Goal: Check status: Check status

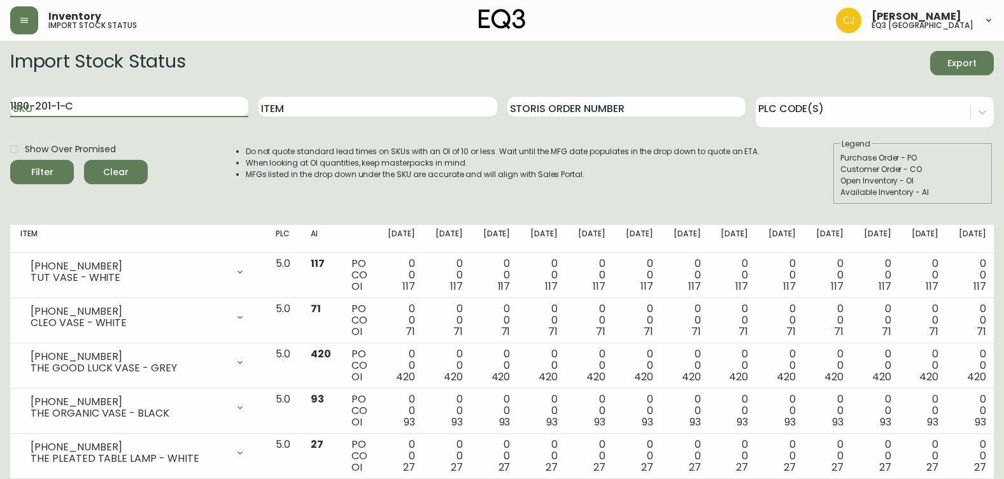
click at [10, 160] on button "Filter" at bounding box center [42, 172] width 64 height 24
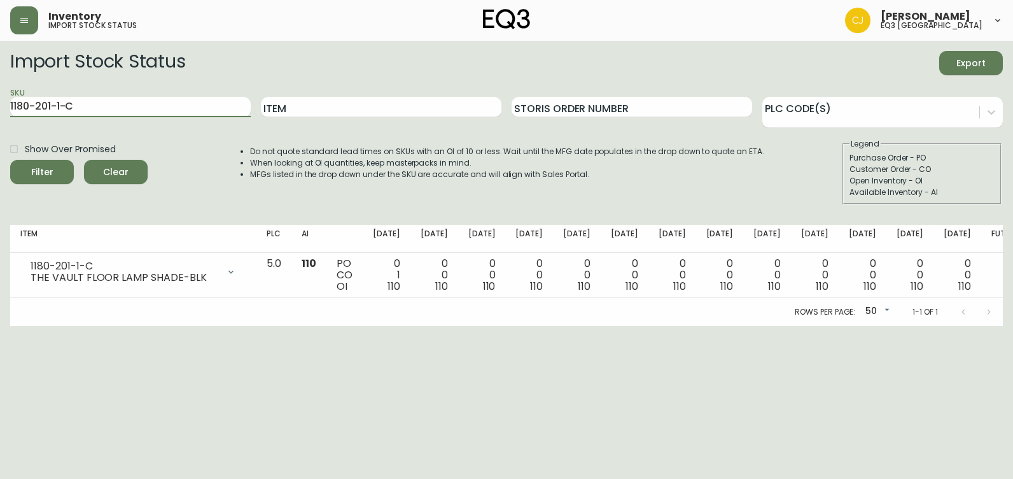
click at [0, 129] on html "Inventory import stock status [PERSON_NAME] eq3 [GEOGRAPHIC_DATA] Import Stock …" at bounding box center [506, 163] width 1013 height 326
paste input "B"
click at [10, 160] on button "Filter" at bounding box center [42, 172] width 64 height 24
click at [0, 88] on html "Inventory import stock status [PERSON_NAME] eq3 [GEOGRAPHIC_DATA] Import Stock …" at bounding box center [506, 163] width 1013 height 326
paste input "A"
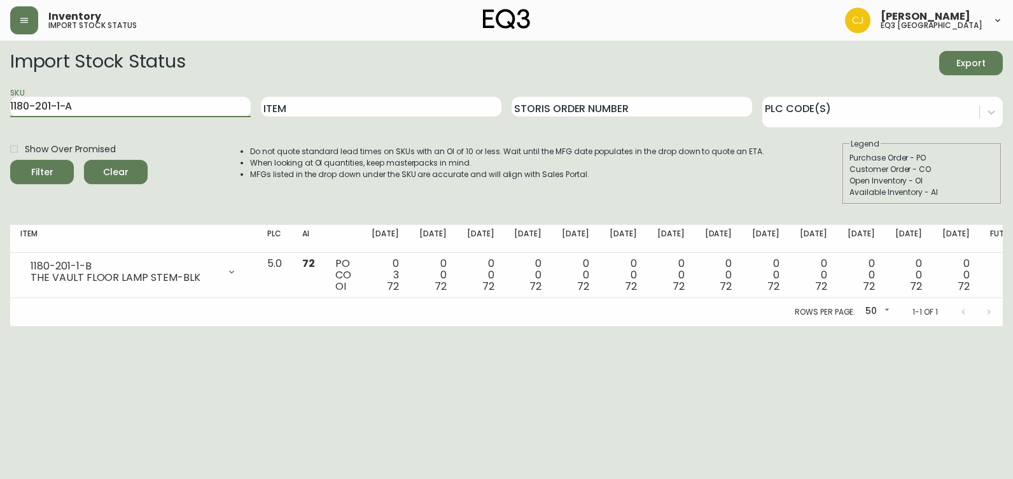
click at [10, 160] on button "Filter" at bounding box center [42, 172] width 64 height 24
drag, startPoint x: 113, startPoint y: 105, endPoint x: 0, endPoint y: 90, distance: 114.2
click at [0, 101] on html "Inventory import stock status [PERSON_NAME] eq3 [GEOGRAPHIC_DATA] Import Stock …" at bounding box center [506, 163] width 1013 height 326
paste input "[PHONE_NUMBER]"
click at [10, 160] on button "Filter" at bounding box center [42, 172] width 64 height 24
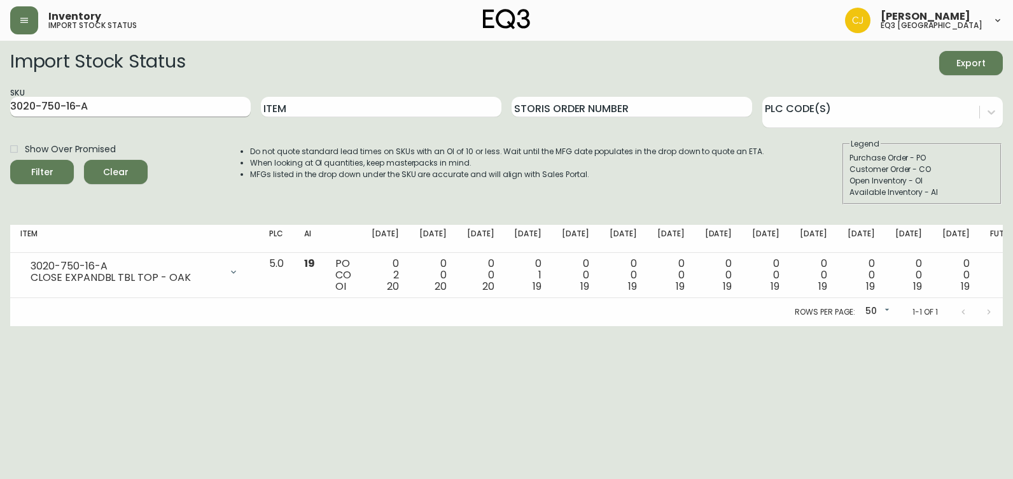
click at [49, 111] on input "3020-750-16-A" at bounding box center [130, 107] width 241 height 20
paste input "B"
type input "3020-750-16-B"
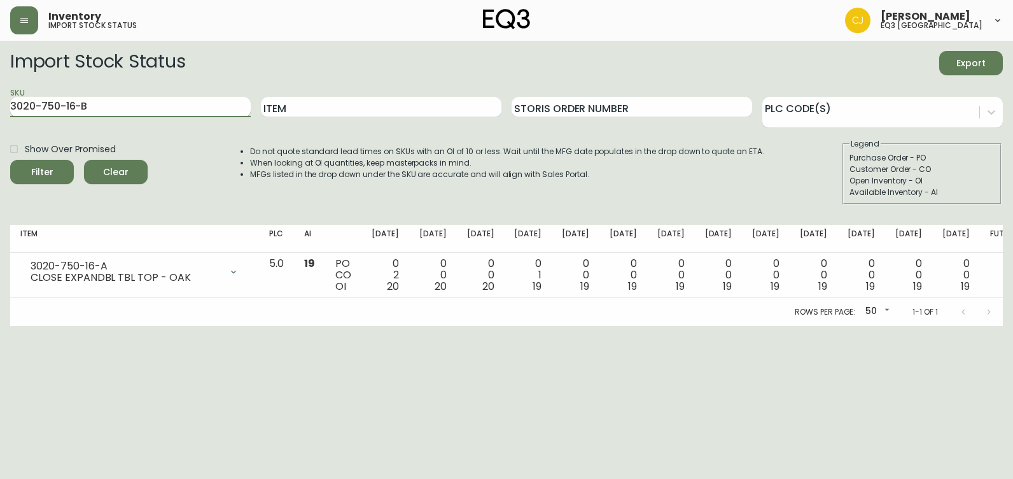
click at [10, 160] on button "Filter" at bounding box center [42, 172] width 64 height 24
click at [43, 326] on html "Inventory import stock status [PERSON_NAME] eq3 [GEOGRAPHIC_DATA] Import Stock …" at bounding box center [506, 163] width 1013 height 326
click at [0, 326] on html "Inventory import stock status [PERSON_NAME] eq3 [GEOGRAPHIC_DATA] Import Stock …" at bounding box center [506, 163] width 1013 height 326
